Goal: Task Accomplishment & Management: Use online tool/utility

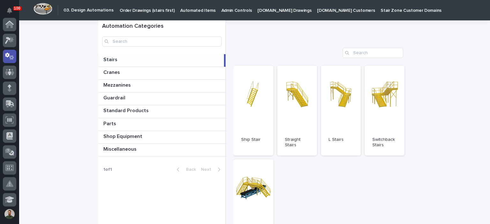
scroll to position [31, 0]
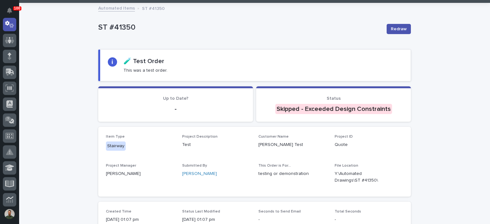
scroll to position [32, 0]
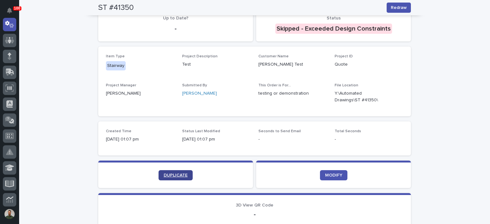
click at [174, 180] on section "DUPLICATE" at bounding box center [175, 174] width 155 height 27
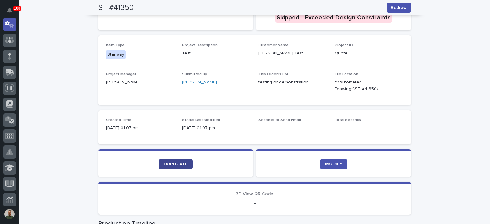
scroll to position [125, 0]
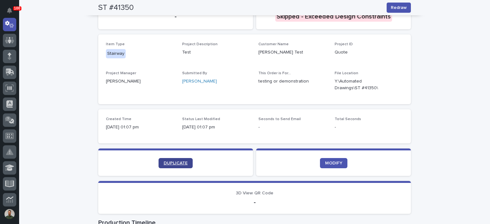
click at [180, 160] on link "DUPLICATE" at bounding box center [176, 163] width 34 height 10
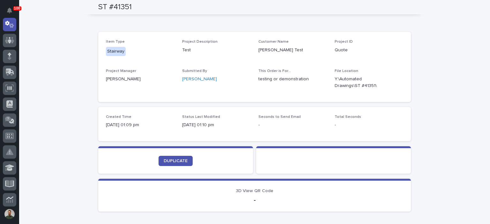
scroll to position [234, 0]
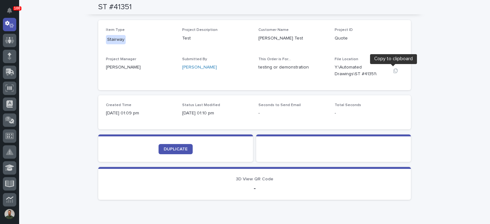
click at [393, 69] on icon "button" at bounding box center [395, 70] width 5 height 5
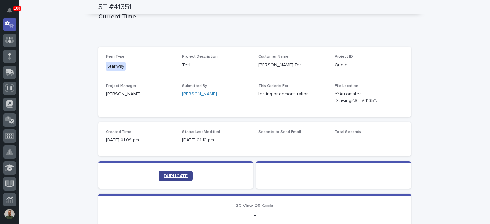
scroll to position [208, 0]
click at [66, 51] on div "Loading... Saving… Loading... Saving… ST #41351 ST #41351 Sorry, there was an e…" at bounding box center [254, 45] width 471 height 435
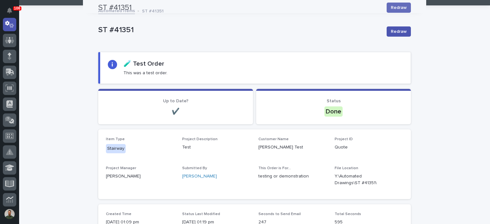
scroll to position [0, 0]
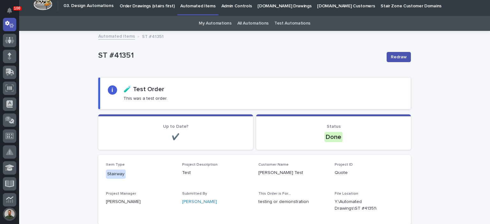
click at [10, 217] on button "button" at bounding box center [9, 214] width 13 height 13
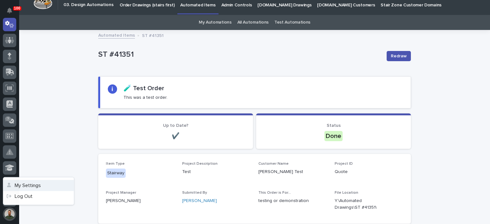
scroll to position [6, 0]
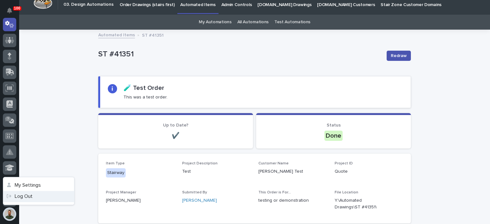
click at [21, 197] on link "Log Out" at bounding box center [38, 196] width 71 height 11
